Goal: Task Accomplishment & Management: Manage account settings

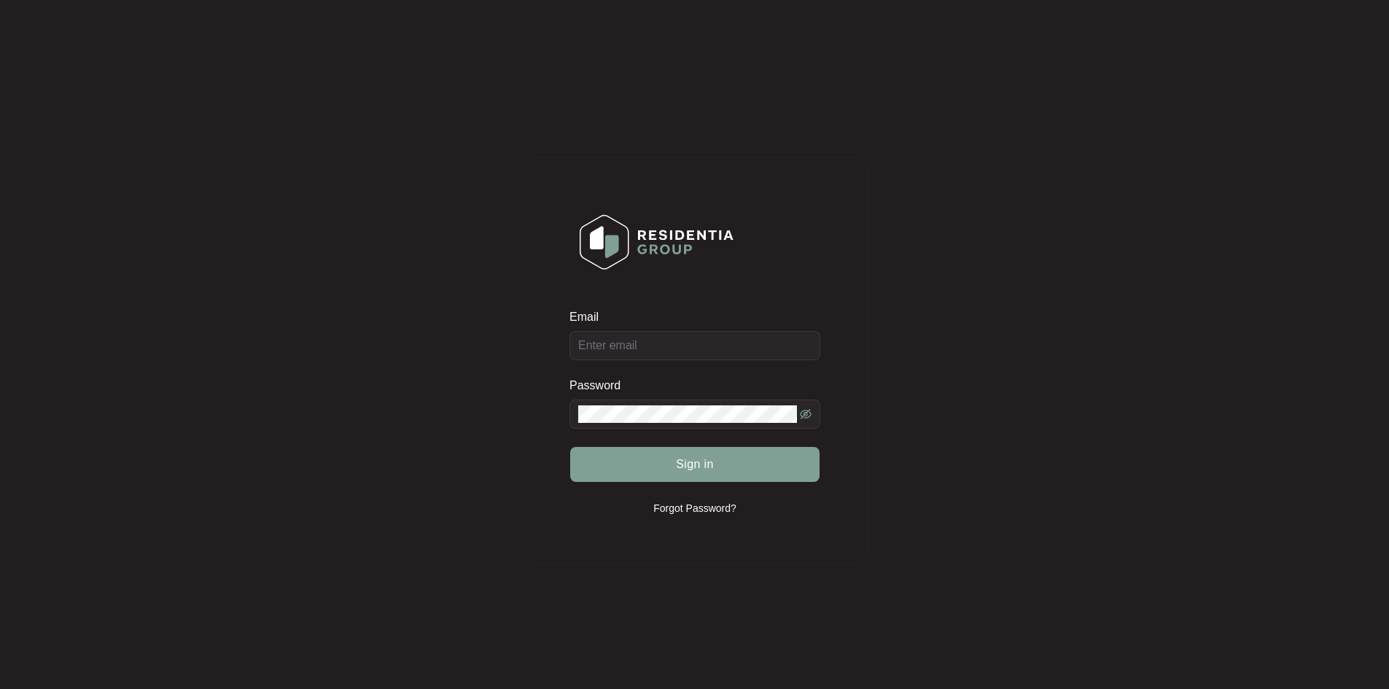
click at [624, 333] on input "Email" at bounding box center [695, 345] width 251 height 29
type input "[EMAIL_ADDRESS][DOMAIN_NAME]"
click at [570, 447] on button "Sign in" at bounding box center [694, 464] width 249 height 35
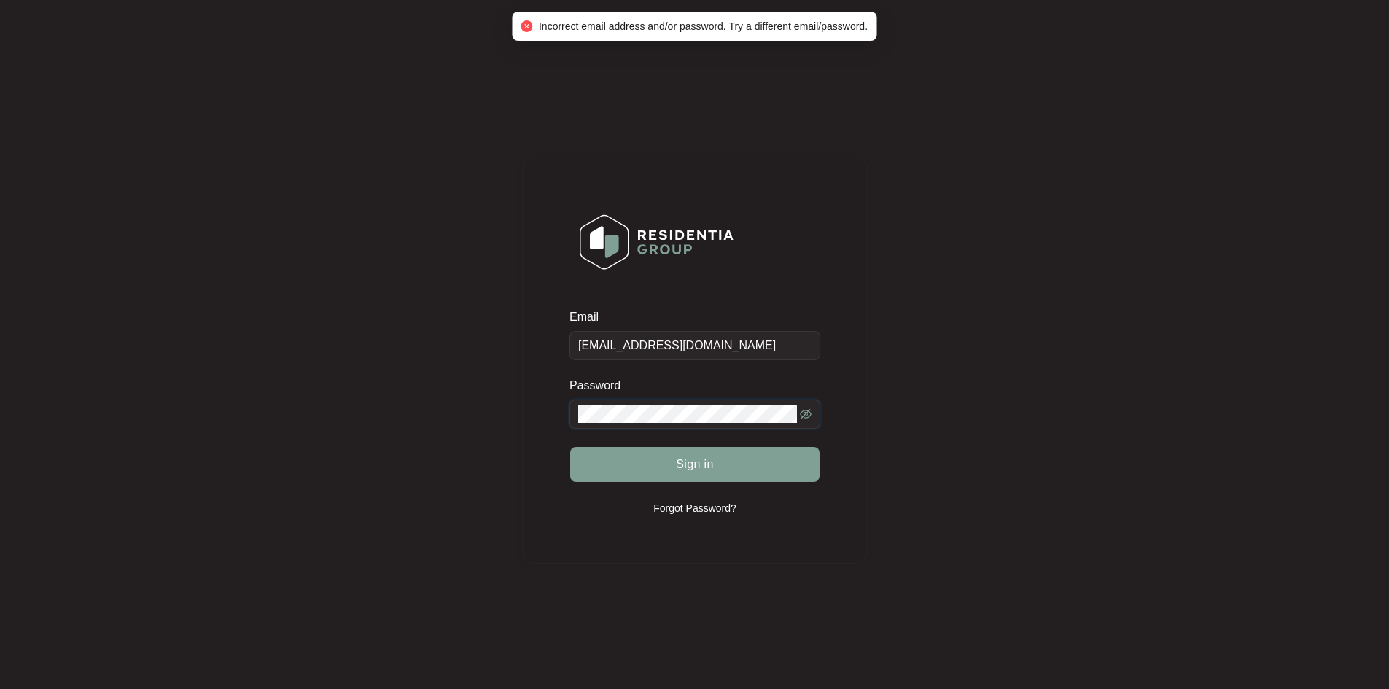
click at [352, 392] on div "Email [EMAIL_ADDRESS][DOMAIN_NAME] Password Sign in Forgot Password?" at bounding box center [695, 360] width 1360 height 691
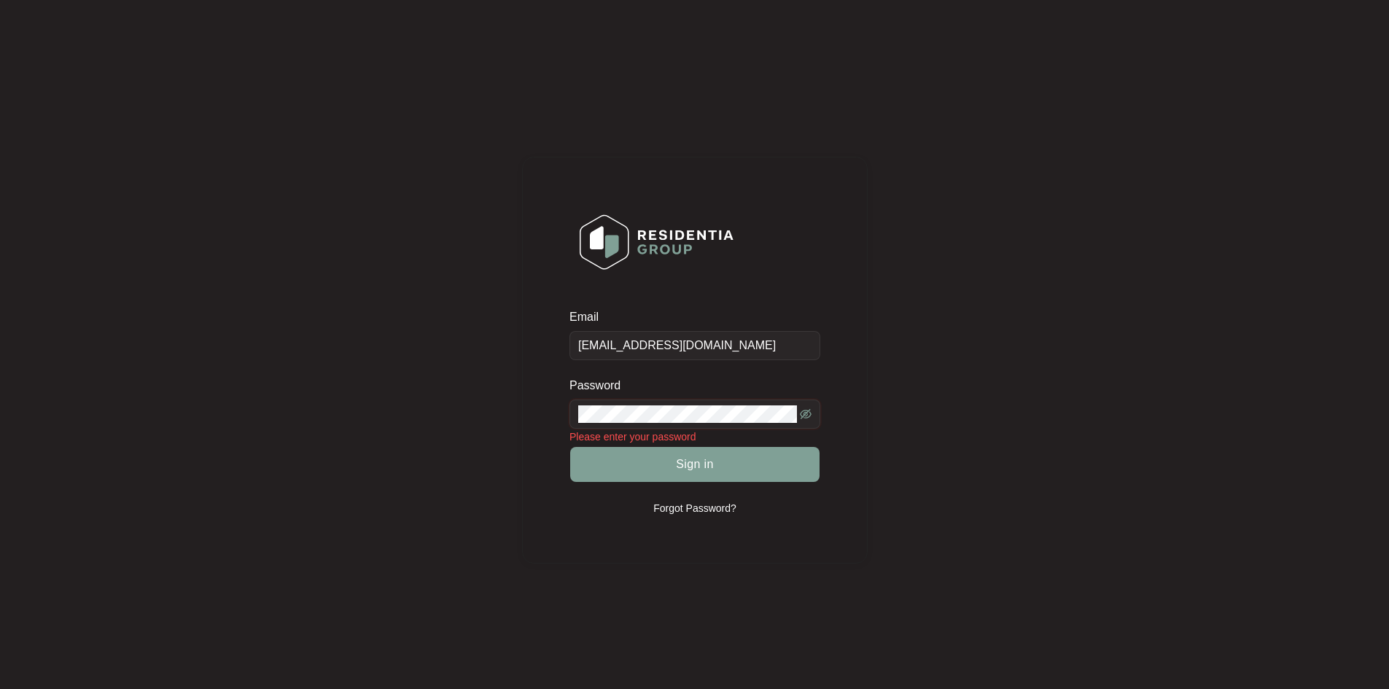
click at [806, 414] on icon "eye-invisible" at bounding box center [806, 414] width 12 height 10
click at [806, 414] on icon "eye" at bounding box center [806, 414] width 12 height 12
click at [806, 414] on icon "eye-invisible" at bounding box center [806, 414] width 12 height 10
click at [570, 447] on button "Sign in" at bounding box center [694, 464] width 249 height 35
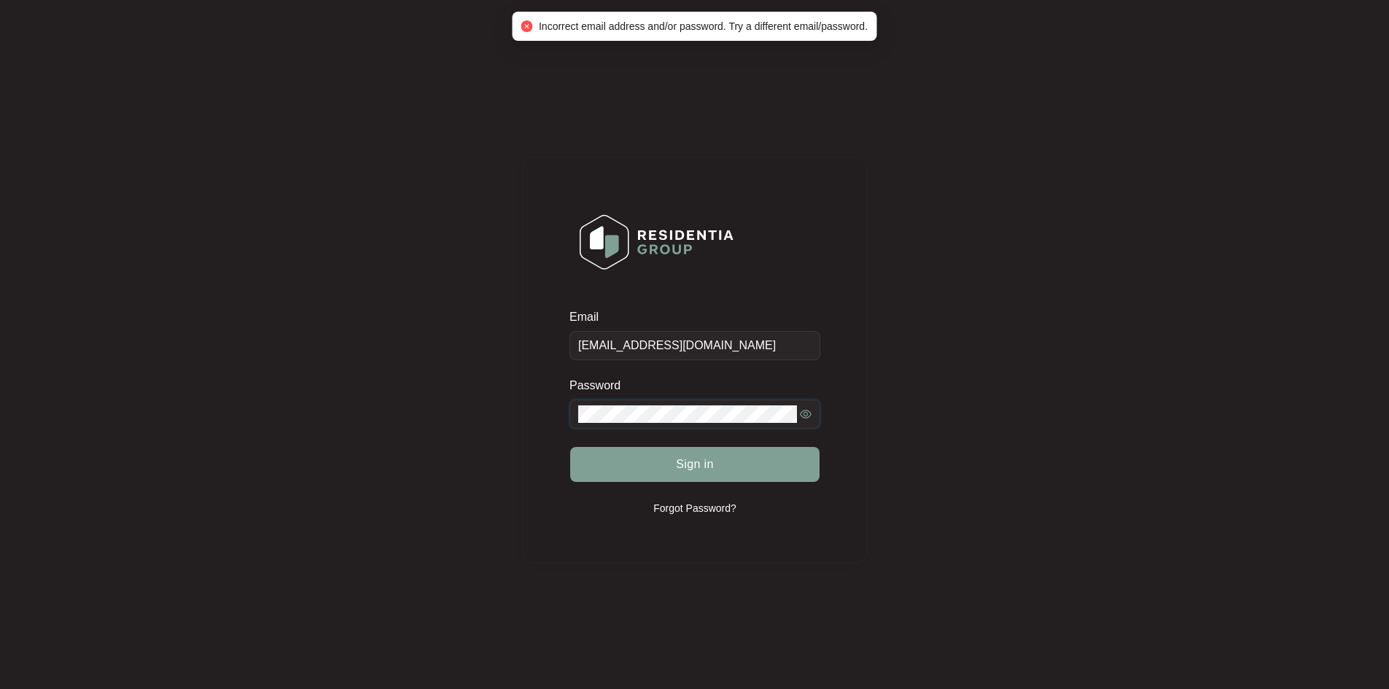
click at [570, 447] on button "Sign in" at bounding box center [694, 464] width 249 height 35
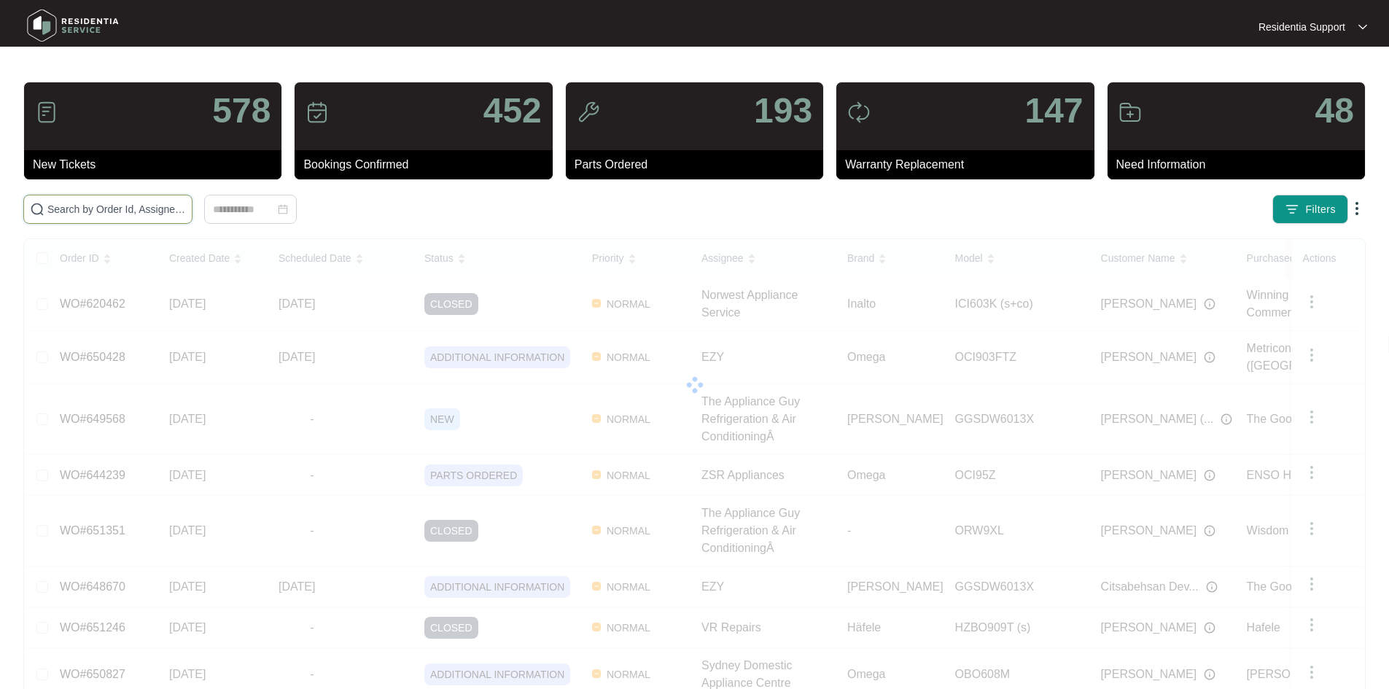
click at [186, 211] on input "text" at bounding box center [116, 209] width 139 height 16
paste input "636425"
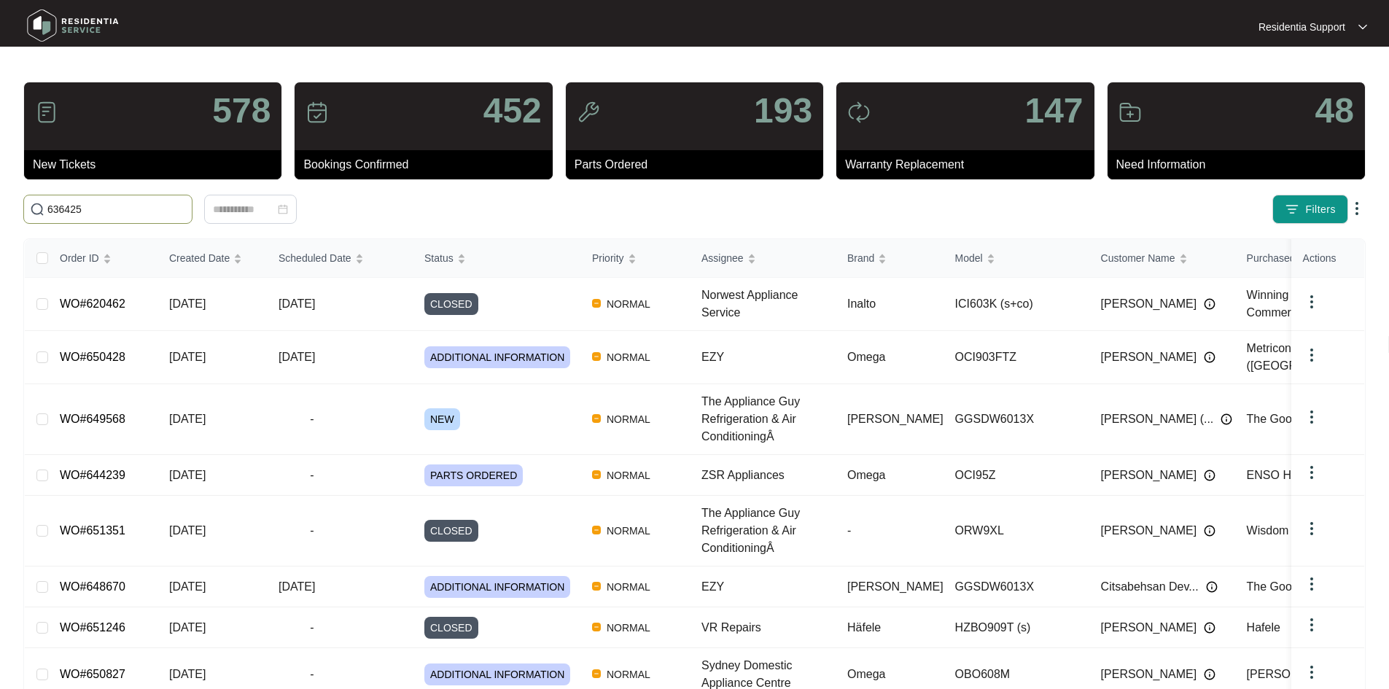
type input "636425"
